Goal: Task Accomplishment & Management: Use online tool/utility

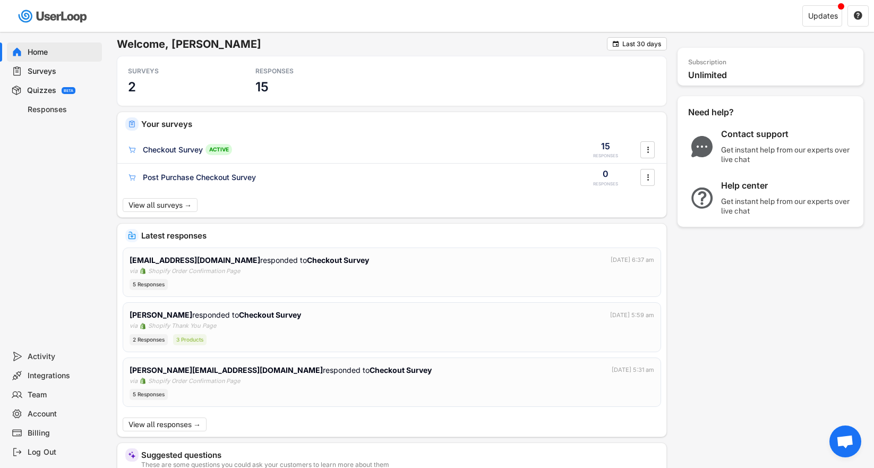
click at [54, 73] on div "Surveys" at bounding box center [63, 71] width 70 height 10
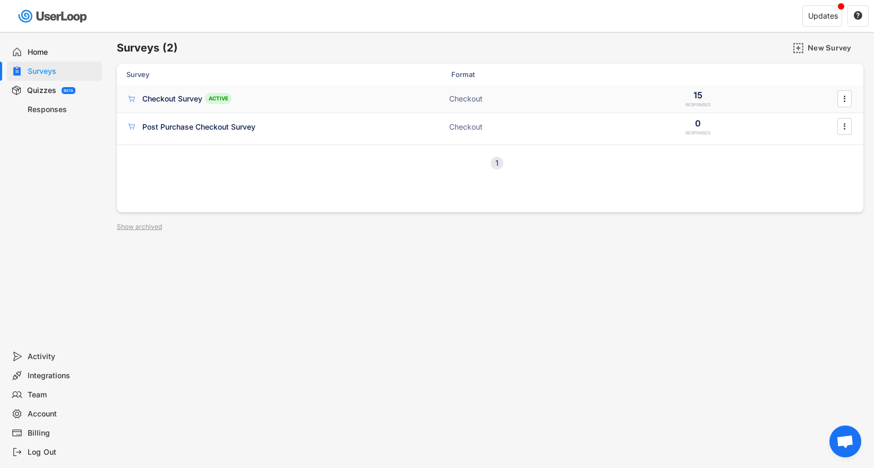
click at [177, 95] on div "Checkout Survey" at bounding box center [172, 98] width 60 height 11
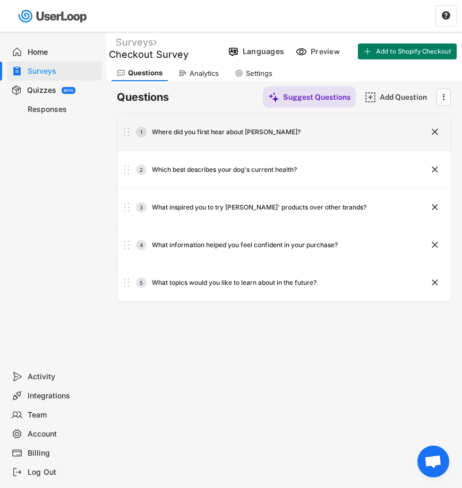
click at [233, 131] on div "Where did you first hear about [PERSON_NAME]?" at bounding box center [226, 132] width 149 height 8
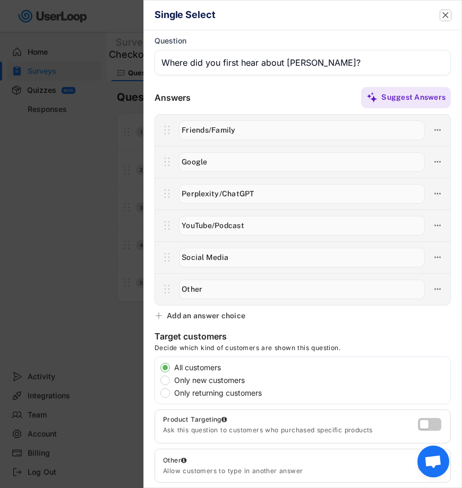
click at [442, 11] on text "" at bounding box center [445, 15] width 6 height 11
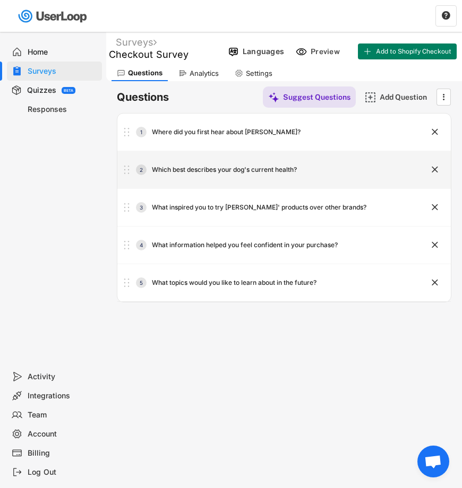
click at [304, 176] on div "2 Which best describes your dog's current health?" at bounding box center [257, 169] width 280 height 21
type input "Which best describes your dog's current health?"
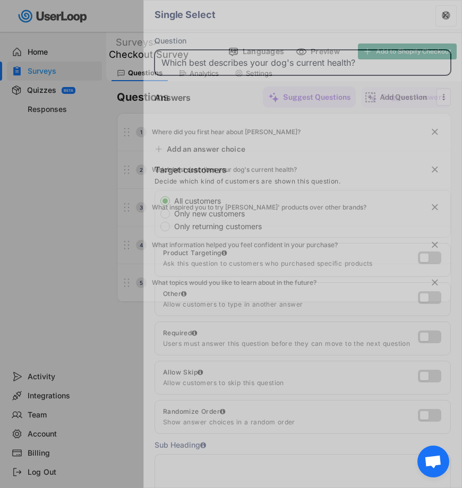
type input "My dog is healthy, and I want to keep it that way"
type input "My dog has some minor issues that I would like to improve"
type input "My dog has chronic or serious issues, and I am looking for solutions"
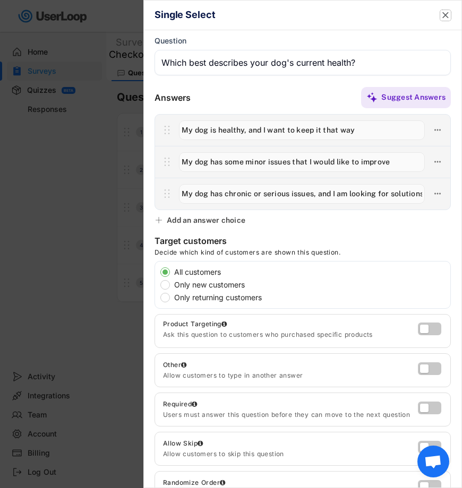
click at [442, 18] on text "" at bounding box center [445, 15] width 6 height 11
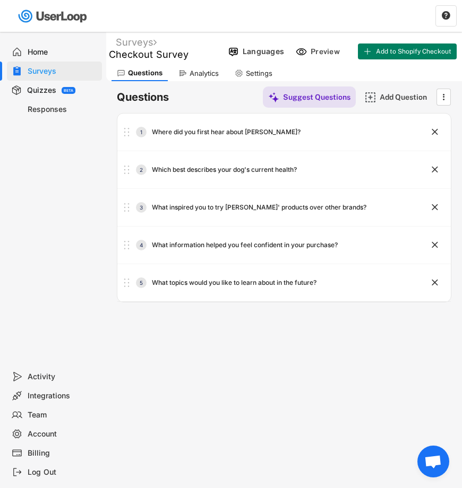
click at [54, 71] on div "Surveys" at bounding box center [63, 71] width 70 height 10
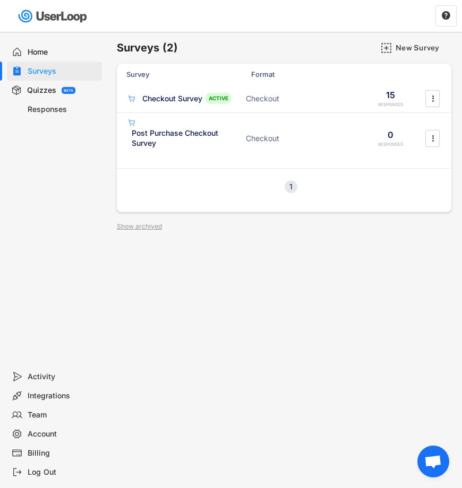
click at [47, 53] on div "Home" at bounding box center [63, 52] width 70 height 10
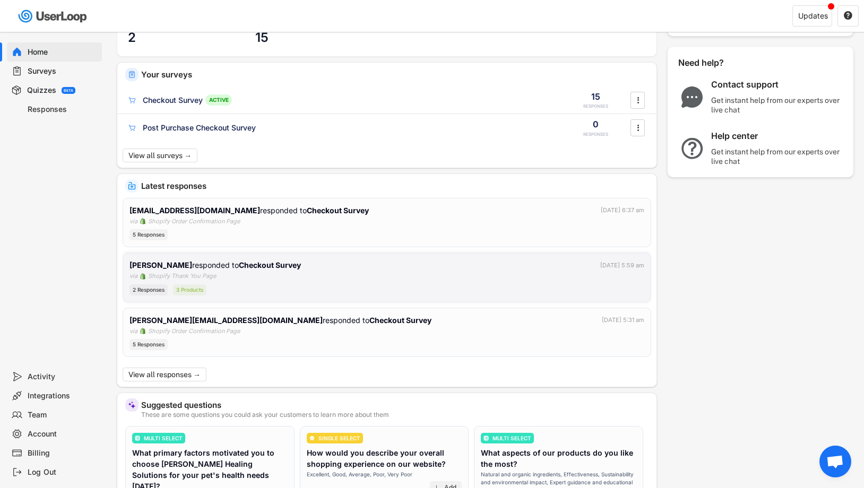
scroll to position [57, 0]
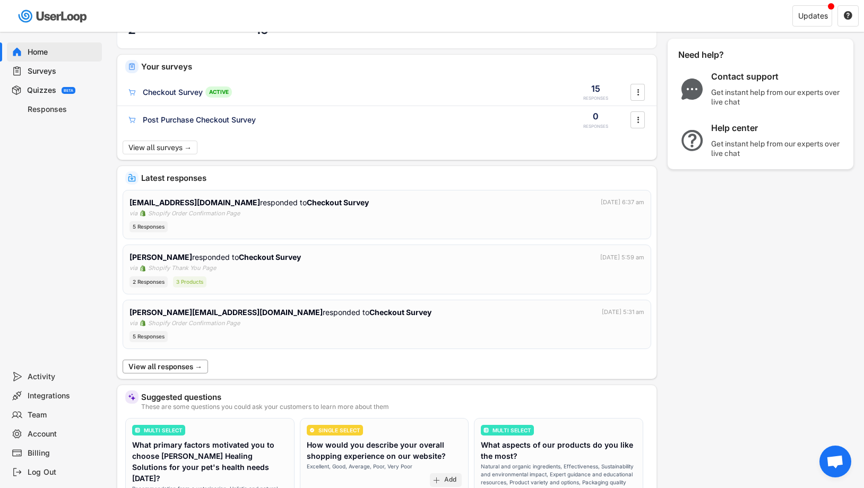
click at [170, 367] on button "View all responses →" at bounding box center [165, 367] width 85 height 14
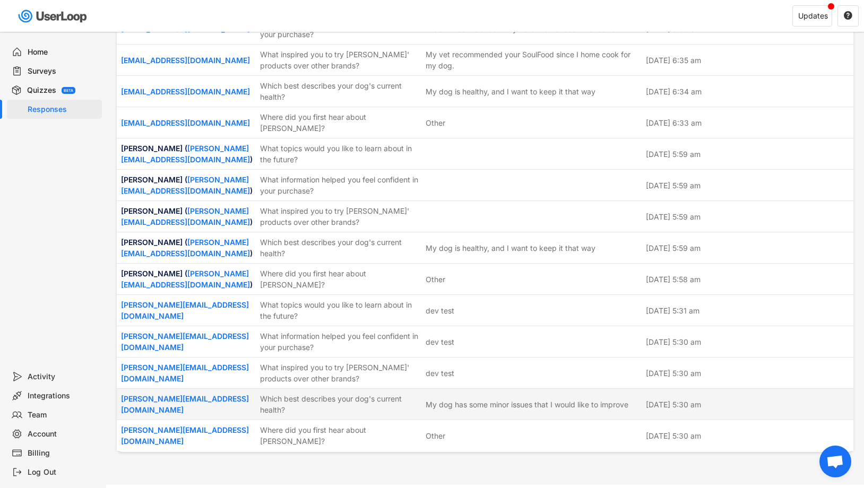
scroll to position [56, 0]
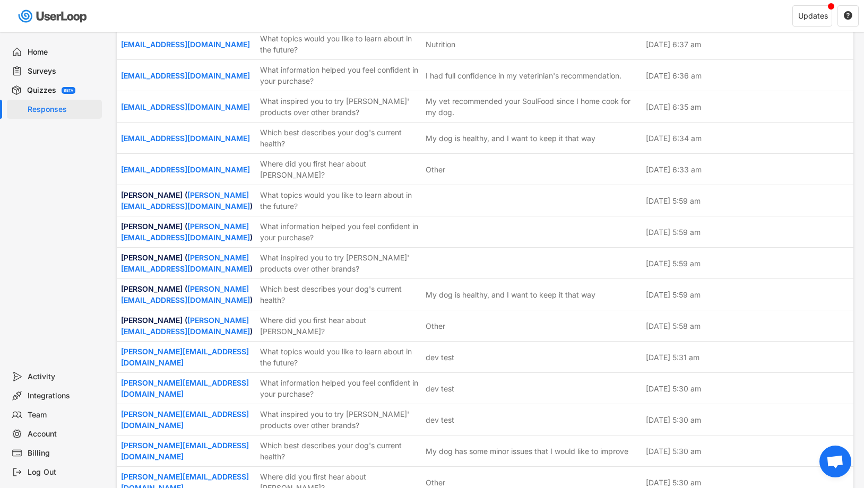
click at [50, 55] on div "Home" at bounding box center [63, 52] width 70 height 10
